Goal: Task Accomplishment & Management: Use online tool/utility

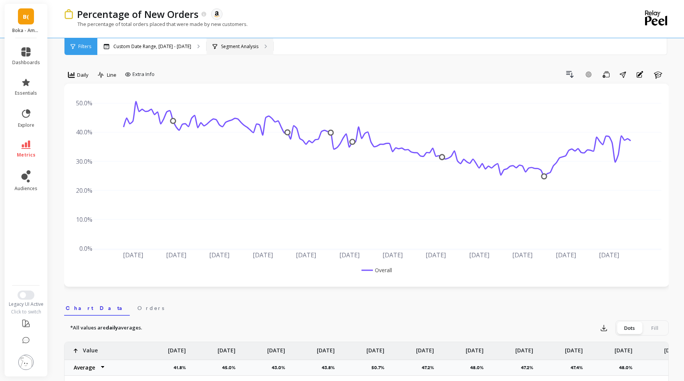
click at [249, 41] on div "Segment Analysis" at bounding box center [240, 46] width 67 height 17
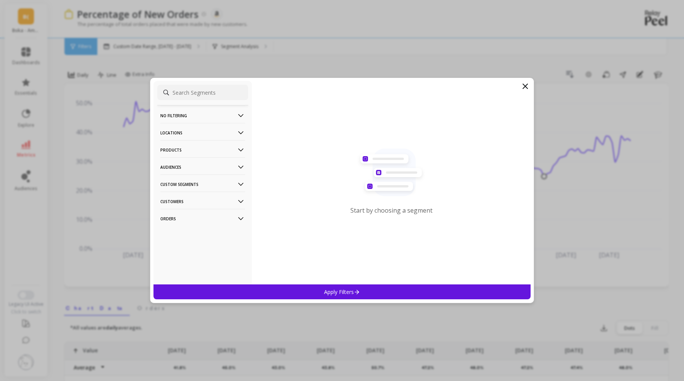
click at [213, 150] on p "Products" at bounding box center [202, 149] width 85 height 19
click at [187, 168] on div "ASIN" at bounding box center [202, 164] width 91 height 12
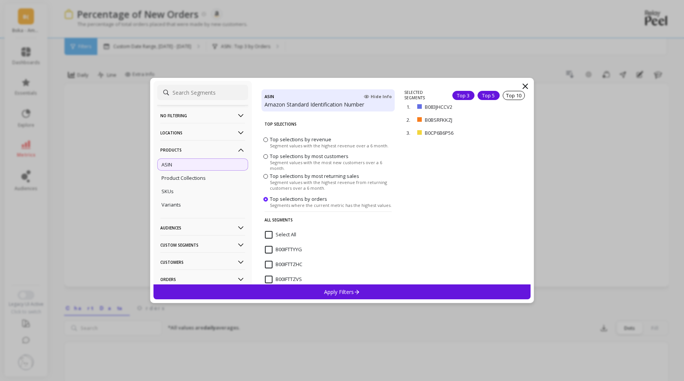
click at [492, 95] on div "Top 5" at bounding box center [489, 95] width 22 height 9
drag, startPoint x: 459, startPoint y: 158, endPoint x: 424, endPoint y: 156, distance: 35.5
click at [424, 156] on div "5. B0BSRCQR2S remove" at bounding box center [465, 158] width 123 height 13
copy p "B0BSRCQR2S"
drag, startPoint x: 454, startPoint y: 142, endPoint x: 425, endPoint y: 141, distance: 29.4
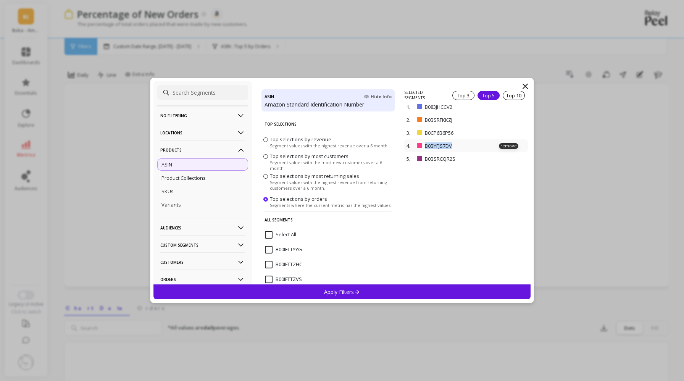
click at [424, 141] on div "4. B0BYFJS7DV remove" at bounding box center [465, 145] width 123 height 13
copy p "B0BYFJS7DV"
drag, startPoint x: 455, startPoint y: 131, endPoint x: 422, endPoint y: 132, distance: 33.6
click at [422, 132] on div "3. B0CP6B6P56 remove" at bounding box center [465, 132] width 123 height 13
copy div "B0CP6B6P56"
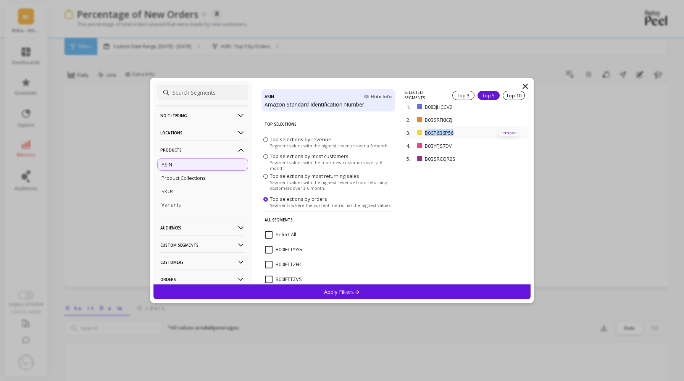
click at [502, 131] on p "remove" at bounding box center [508, 133] width 19 height 6
click at [510, 136] on p "remove" at bounding box center [508, 135] width 19 height 6
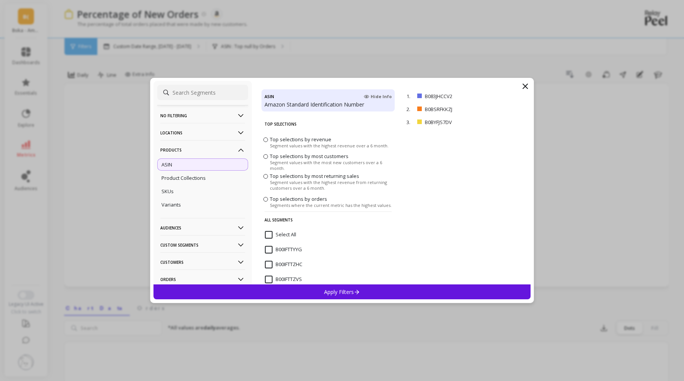
click at [217, 91] on input at bounding box center [202, 92] width 91 height 15
paste input "B0DVTD7SK2"
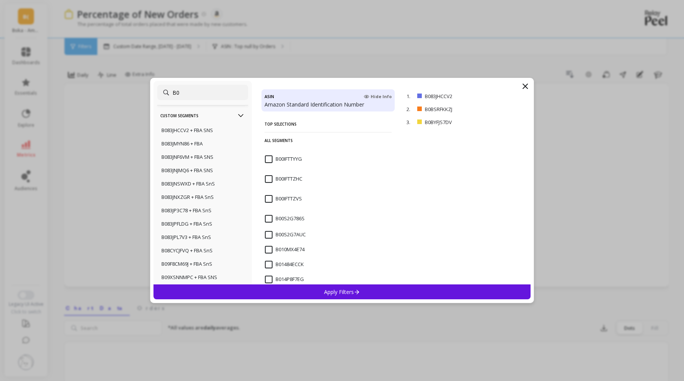
type input "B"
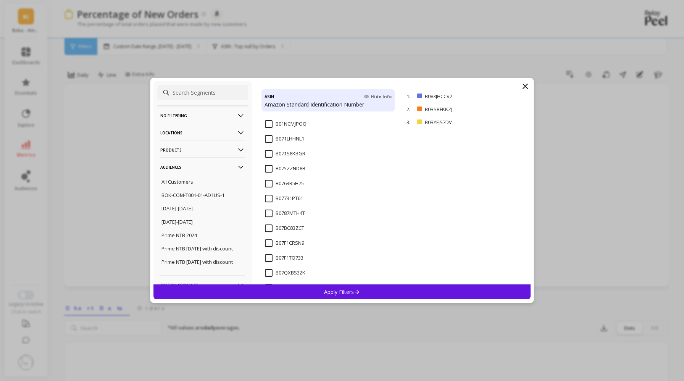
scroll to position [426, 0]
click at [504, 97] on p "remove" at bounding box center [508, 97] width 19 height 6
click at [526, 86] on icon at bounding box center [525, 86] width 5 height 5
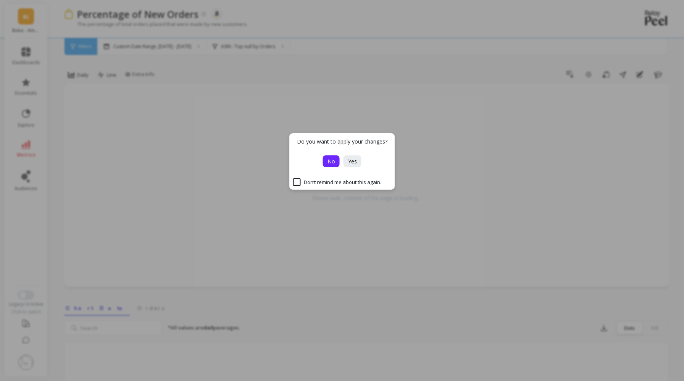
click at [332, 158] on span "No" at bounding box center [332, 161] width 8 height 7
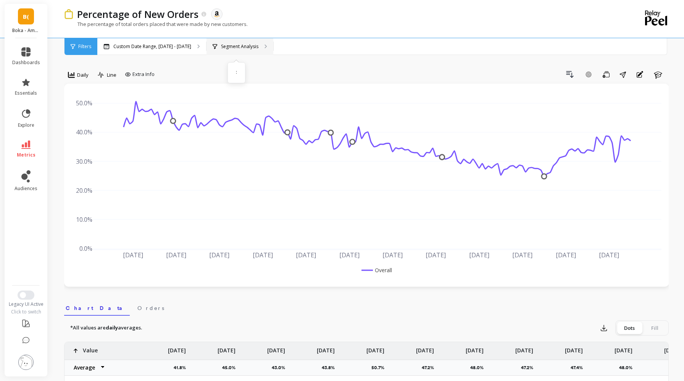
click at [250, 52] on div "Segment Analysis :" at bounding box center [240, 46] width 67 height 17
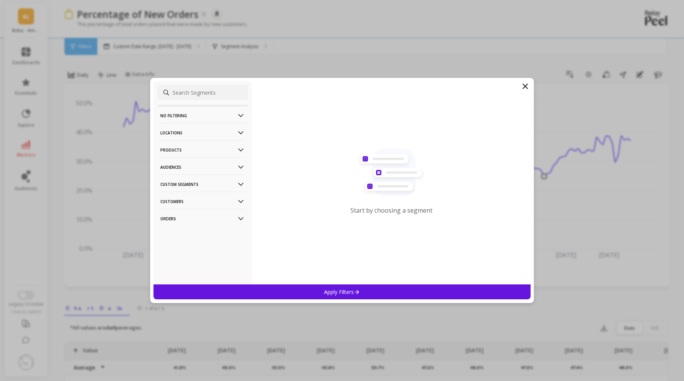
click at [203, 151] on p "Products" at bounding box center [202, 149] width 85 height 19
click at [209, 166] on div "ASIN" at bounding box center [202, 164] width 91 height 12
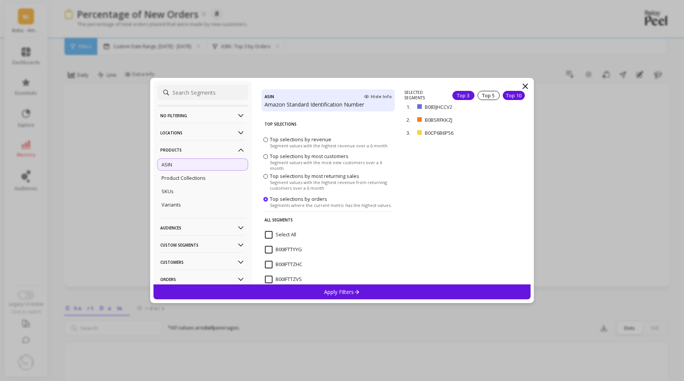
click at [508, 94] on div "Top 10" at bounding box center [514, 95] width 22 height 9
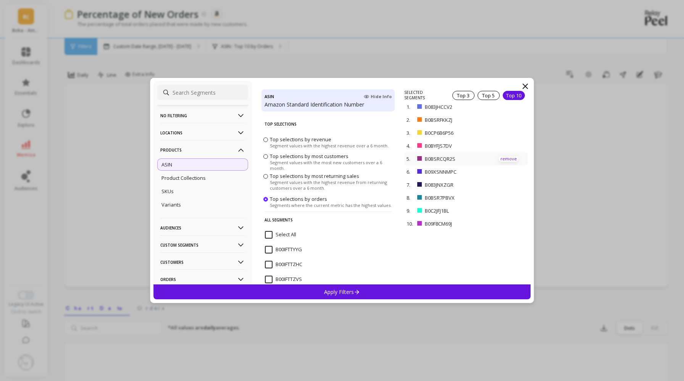
click at [506, 156] on p "remove" at bounding box center [508, 159] width 19 height 6
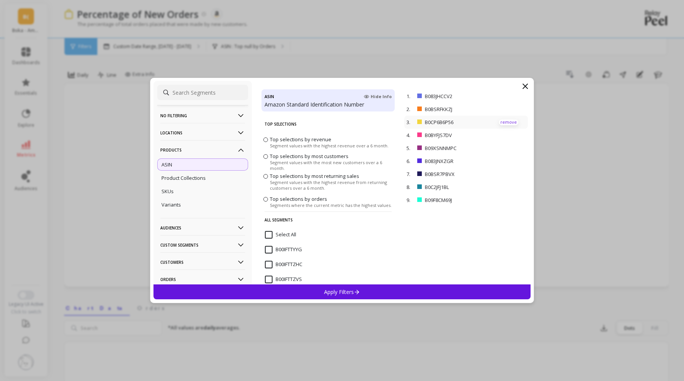
click at [506, 121] on p "remove" at bounding box center [508, 122] width 19 height 6
click at [509, 186] on p "remove" at bounding box center [508, 187] width 19 height 6
click at [510, 173] on p "remove" at bounding box center [508, 174] width 19 height 6
click at [507, 159] on p "remove" at bounding box center [508, 161] width 19 height 6
click at [508, 145] on p "remove" at bounding box center [508, 148] width 19 height 6
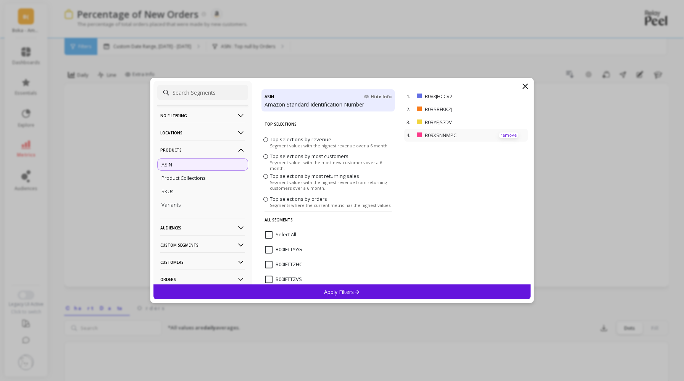
click at [508, 135] on p "remove" at bounding box center [508, 135] width 19 height 6
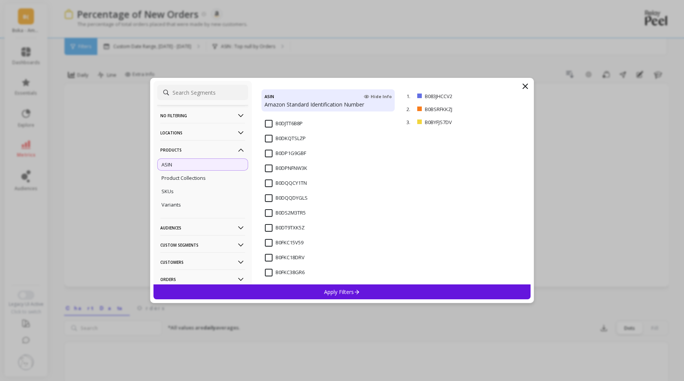
scroll to position [3227, 0]
click at [202, 97] on input at bounding box center [202, 92] width 91 height 15
paste input "B0DVTD7SK2"
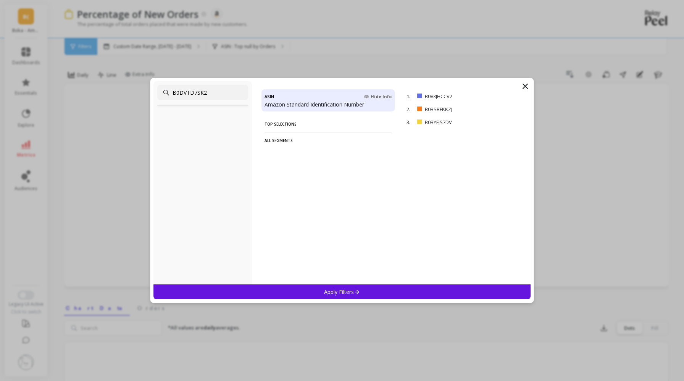
scroll to position [0, 0]
type input "B0DVTD7SK2"
click at [366, 291] on div "Apply Filters" at bounding box center [341, 291] width 377 height 15
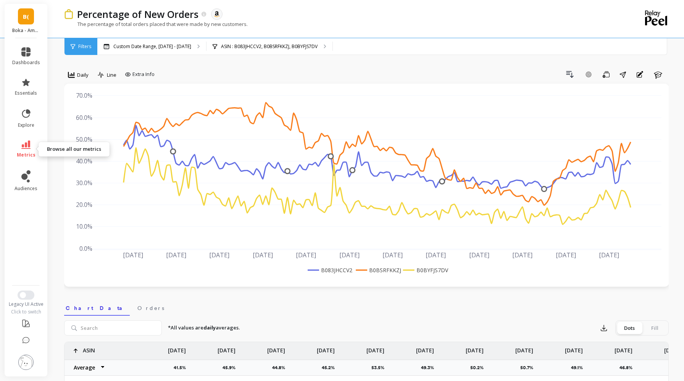
click at [29, 150] on link "metrics" at bounding box center [26, 149] width 28 height 18
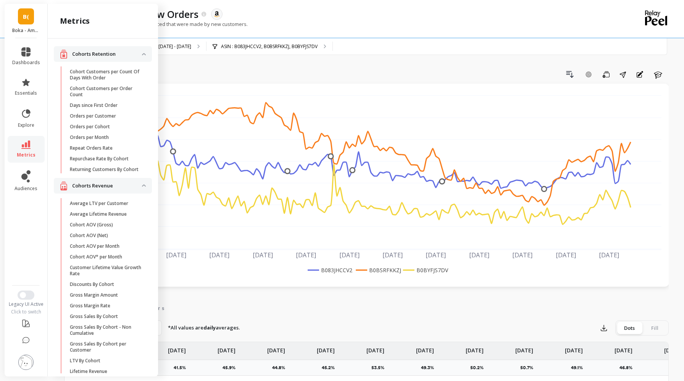
scroll to position [363, 0]
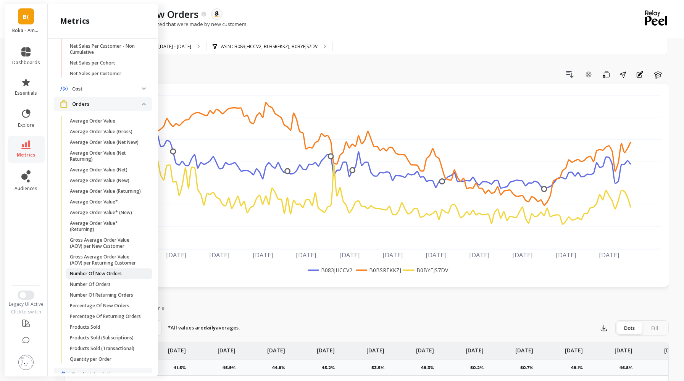
click at [103, 276] on p "Number Of New Orders" at bounding box center [96, 274] width 52 height 6
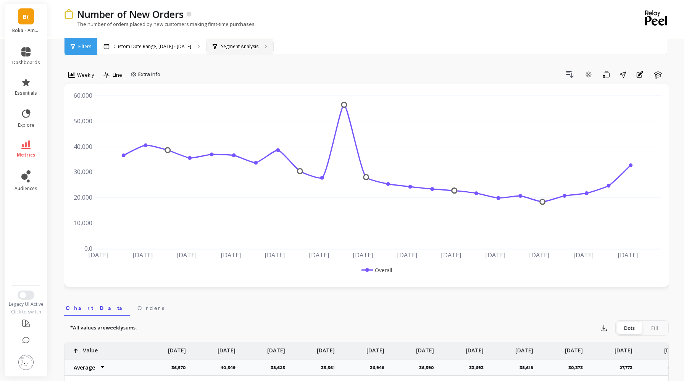
click at [255, 48] on div "Segment Analysis" at bounding box center [240, 46] width 67 height 17
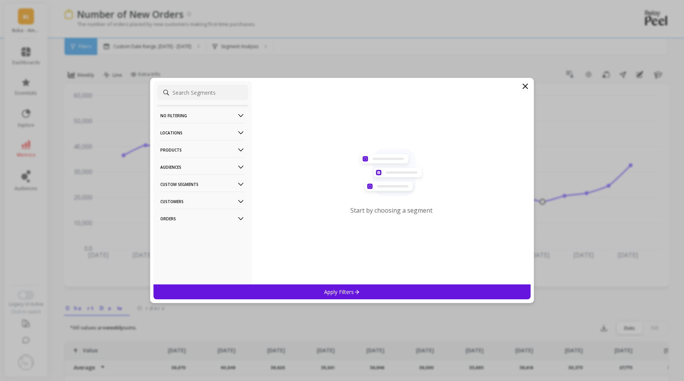
click at [190, 151] on p "Products" at bounding box center [202, 149] width 85 height 19
click at [188, 171] on div "ASIN" at bounding box center [202, 164] width 91 height 12
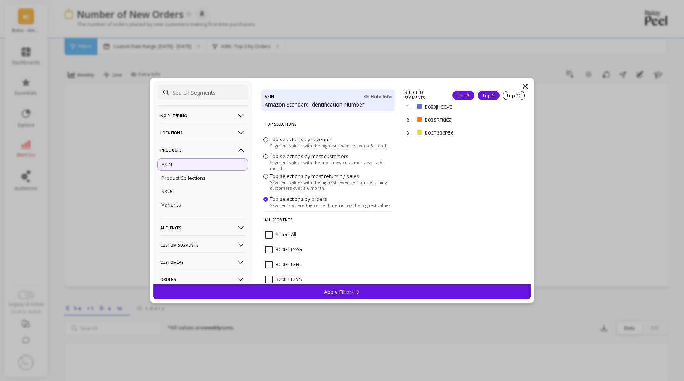
click at [492, 98] on div "Top 5" at bounding box center [489, 95] width 22 height 9
click at [506, 132] on p "remove" at bounding box center [508, 133] width 19 height 6
click at [511, 134] on p "remove" at bounding box center [508, 135] width 19 height 6
click at [419, 289] on div "Apply Filters" at bounding box center [341, 291] width 377 height 15
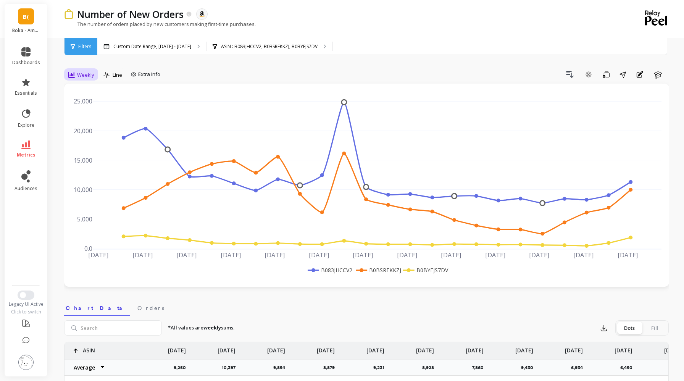
click at [96, 78] on div "Weekly" at bounding box center [81, 74] width 34 height 13
click at [94, 113] on div "Daily" at bounding box center [92, 106] width 53 height 13
